Goal: Transaction & Acquisition: Subscribe to service/newsletter

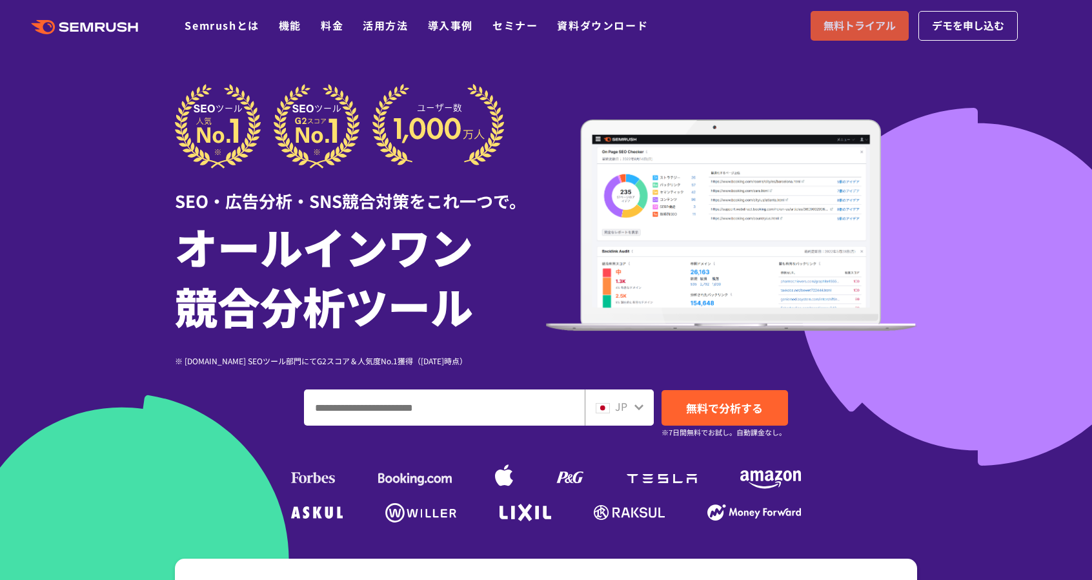
click at [822, 32] on link "無料トライアル" at bounding box center [860, 26] width 98 height 30
